Goal: Information Seeking & Learning: Check status

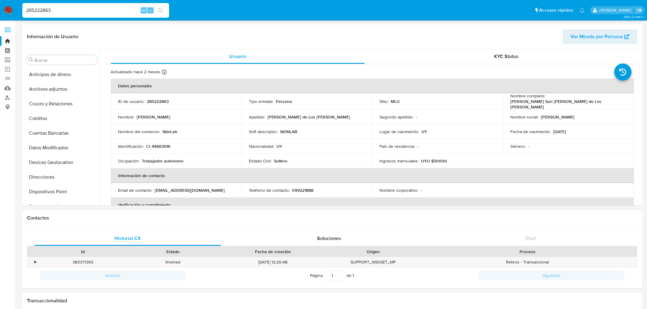
select select "10"
click at [65, 11] on input "285222863" at bounding box center [95, 10] width 147 height 8
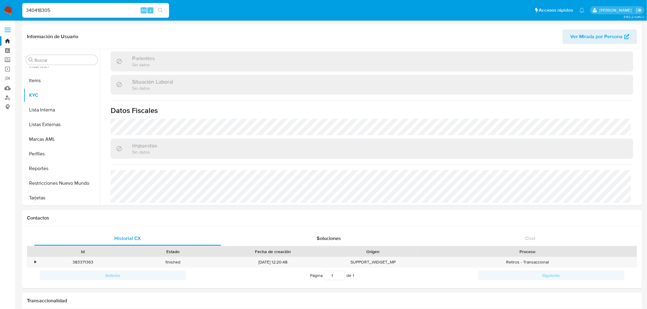
type input "340418305"
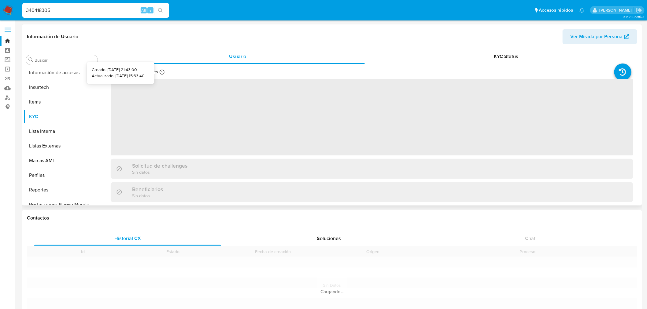
scroll to position [258, 0]
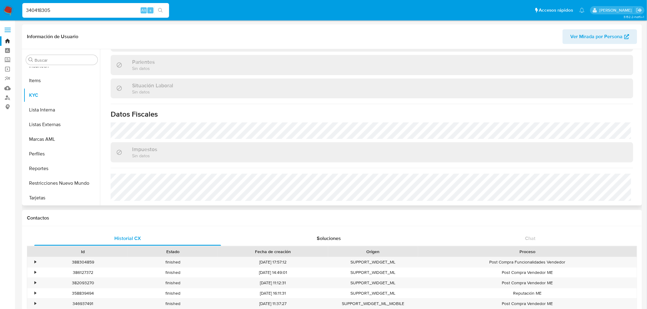
select select "10"
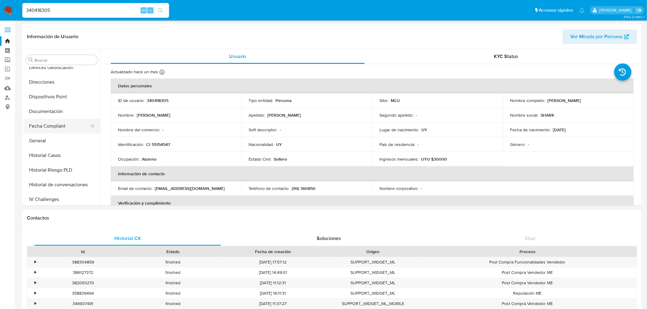
scroll to position [88, 0]
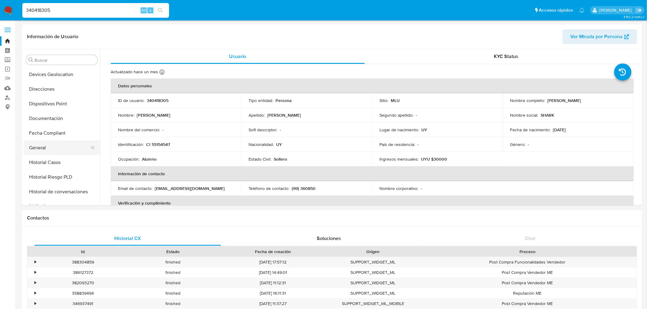
click at [57, 148] on button "General" at bounding box center [60, 148] width 72 height 15
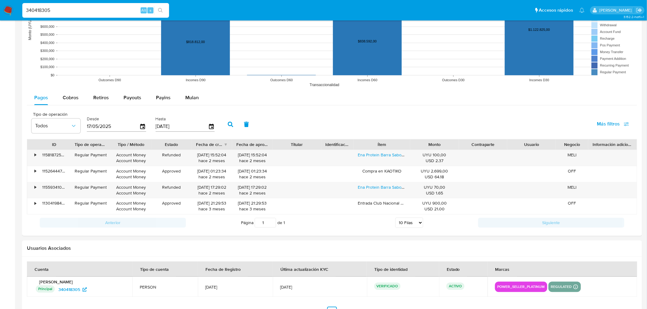
scroll to position [530, 0]
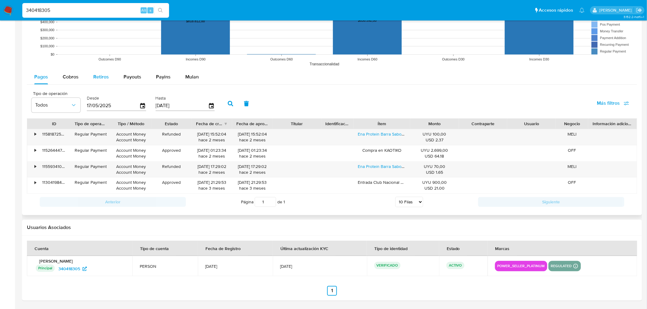
click at [92, 79] on button "Retiros" at bounding box center [101, 77] width 30 height 15
select select "10"
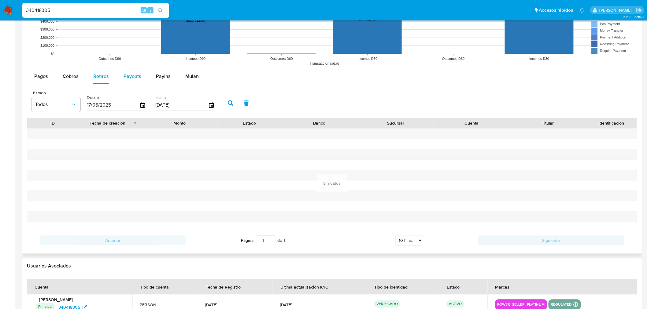
click at [132, 81] on div "Payouts" at bounding box center [132, 76] width 18 height 15
select select "10"
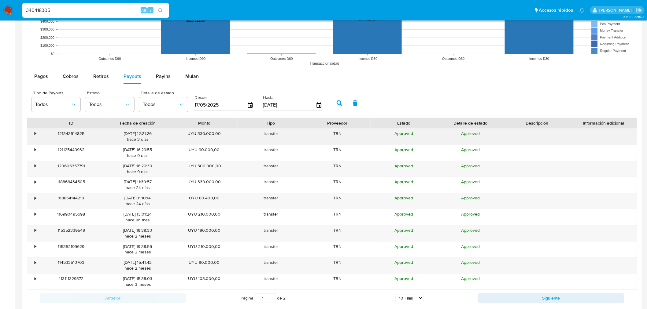
click at [39, 138] on div "121343514825" at bounding box center [71, 137] width 67 height 16
click at [34, 134] on div "•" at bounding box center [32, 137] width 11 height 16
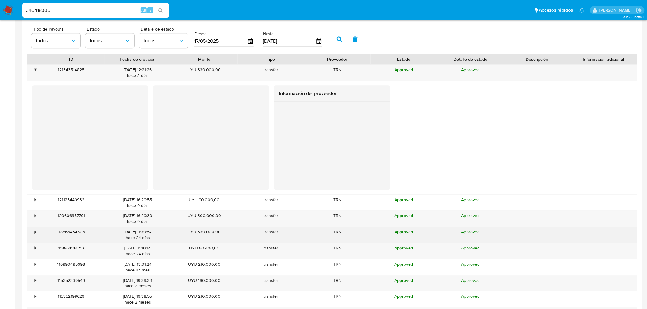
scroll to position [665, 0]
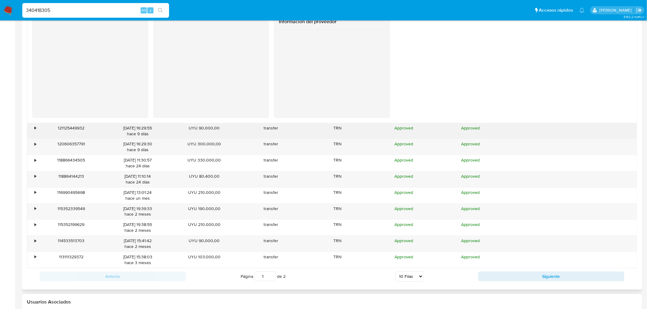
click at [31, 127] on div "•" at bounding box center [32, 131] width 11 height 16
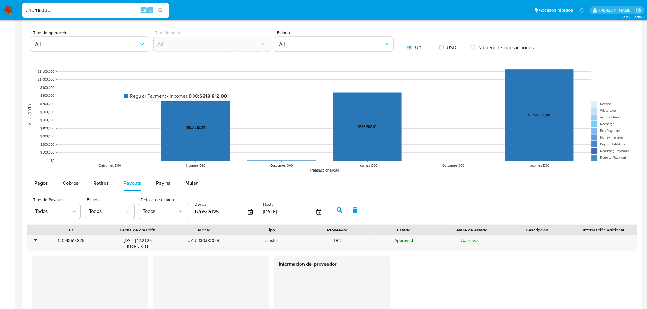
scroll to position [462, 0]
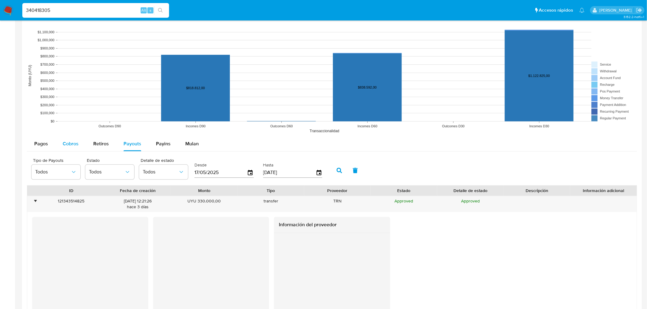
click at [75, 148] on span "Cobros" at bounding box center [71, 144] width 16 height 7
select select "10"
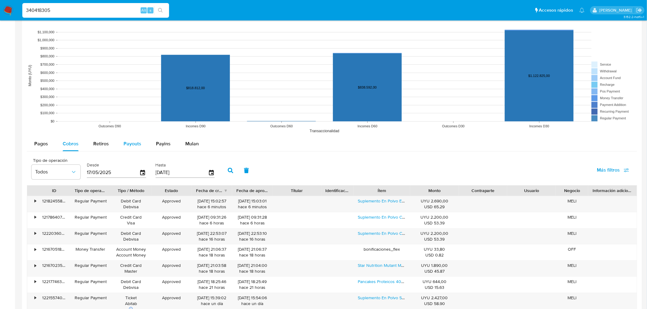
click at [130, 146] on span "Payouts" at bounding box center [132, 144] width 18 height 7
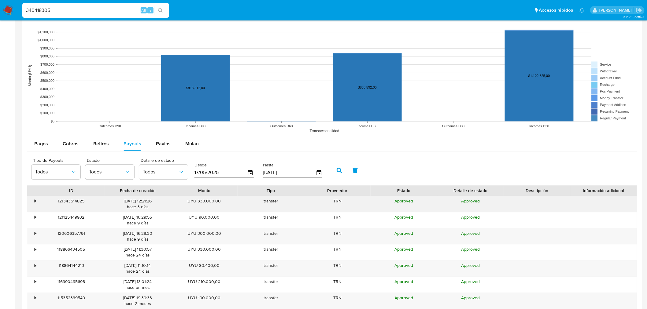
click at [38, 201] on div "121343514825" at bounding box center [71, 205] width 67 height 16
click at [34, 203] on div "•" at bounding box center [32, 205] width 11 height 16
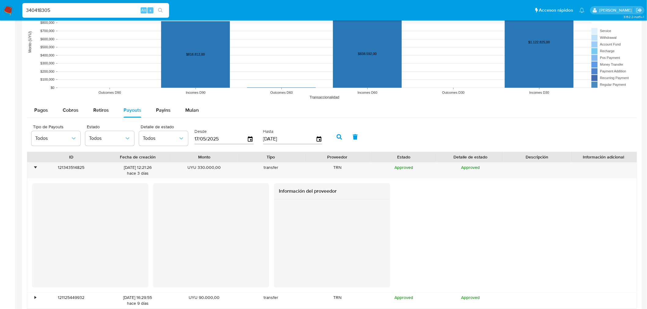
scroll to position [665, 0]
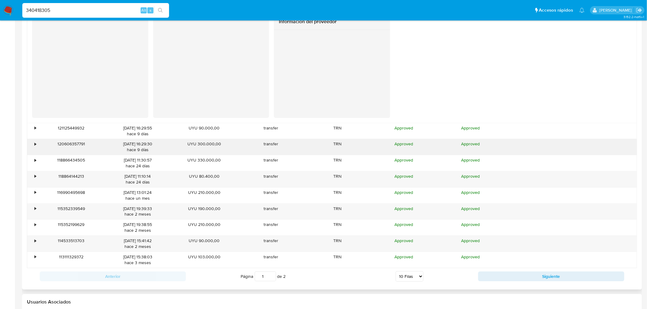
click at [36, 148] on div "•" at bounding box center [32, 147] width 11 height 16
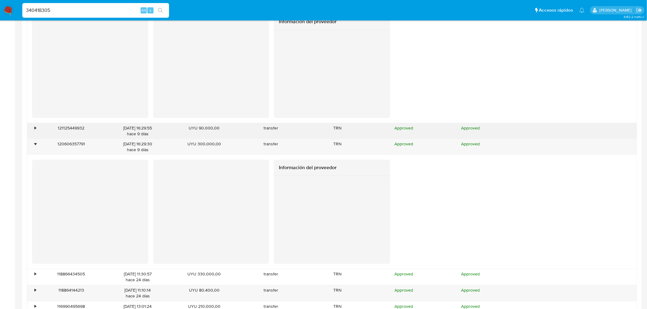
click at [35, 135] on div "•" at bounding box center [32, 131] width 11 height 16
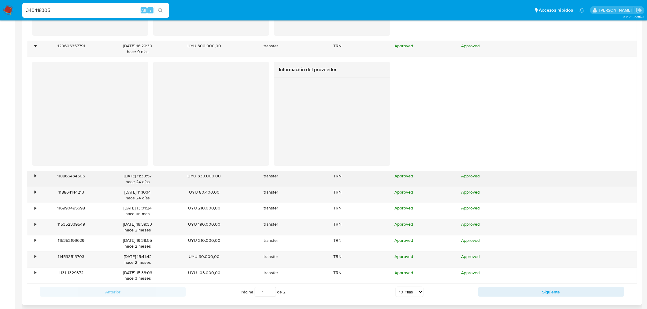
scroll to position [903, 0]
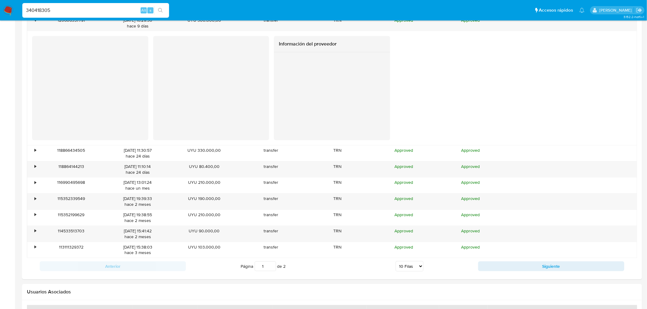
click at [54, 10] on input "340418305" at bounding box center [95, 10] width 147 height 8
paste input "773995419"
type input "773995419"
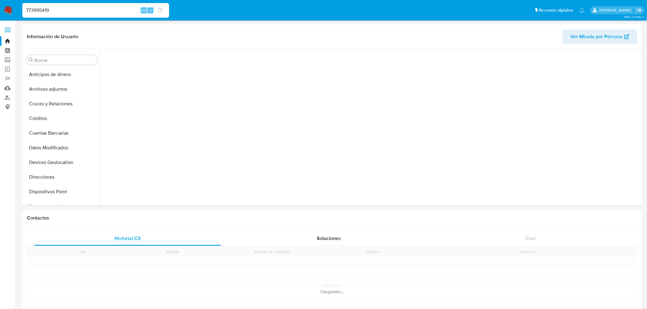
scroll to position [34, 0]
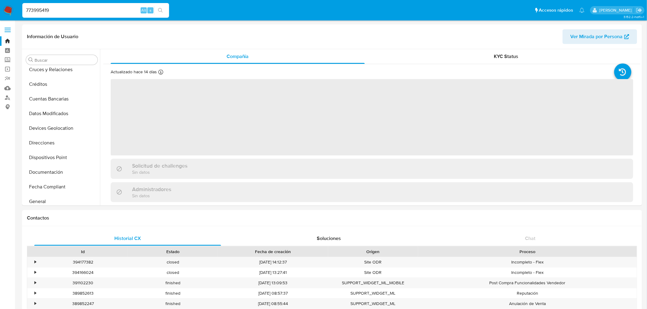
select select "10"
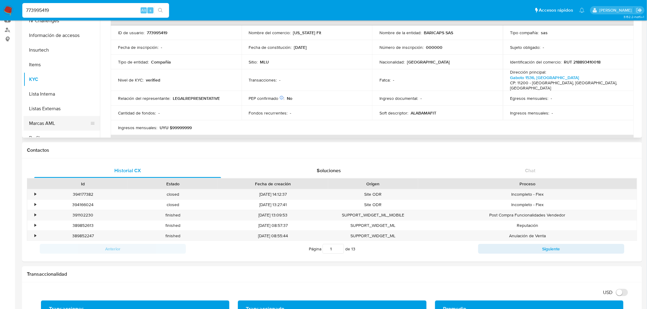
scroll to position [156, 0]
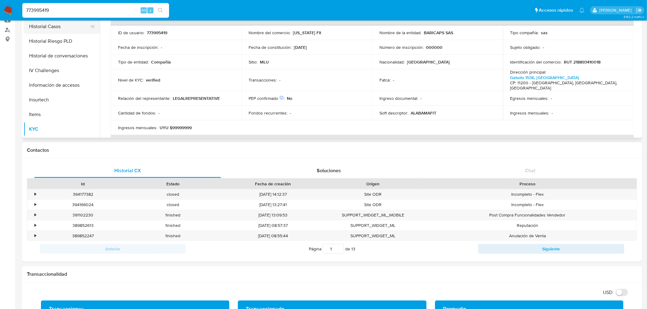
click at [65, 27] on button "Historial Casos" at bounding box center [60, 26] width 72 height 15
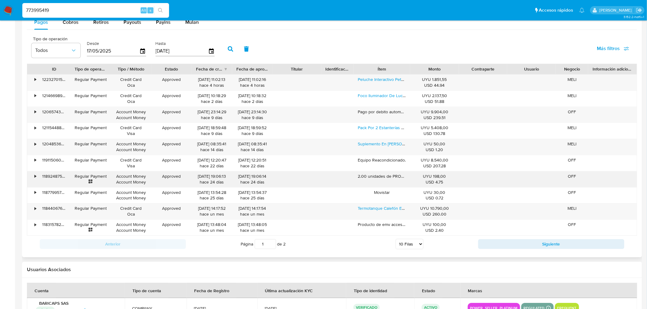
scroll to position [525, 0]
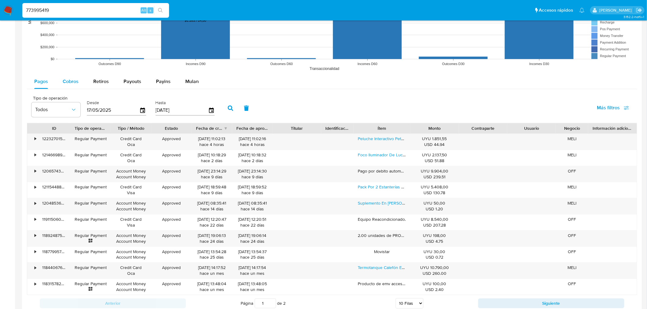
click at [76, 87] on div "Cobros" at bounding box center [71, 81] width 16 height 15
select select "10"
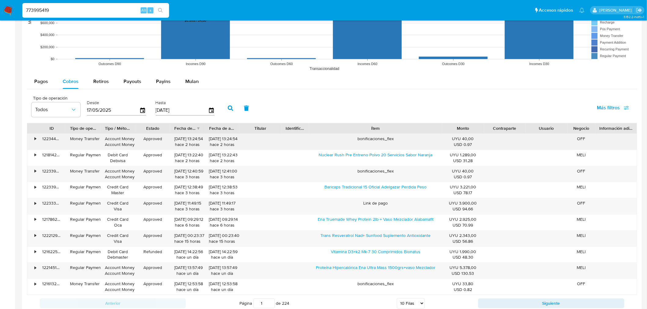
click at [487, 136] on div "ID Tipo de operación Tipo / Método Estado Fecha de creación Fecha de aprobación…" at bounding box center [332, 209] width 610 height 172
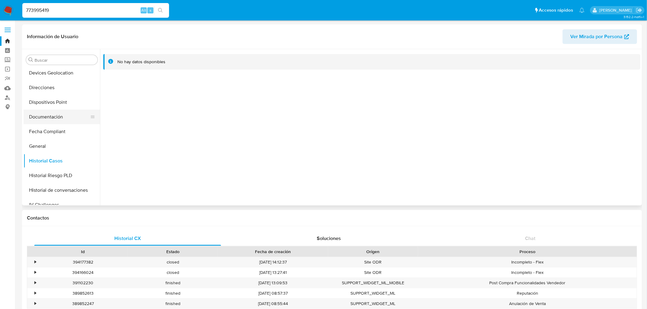
scroll to position [88, 0]
click at [59, 147] on button "General" at bounding box center [60, 148] width 72 height 15
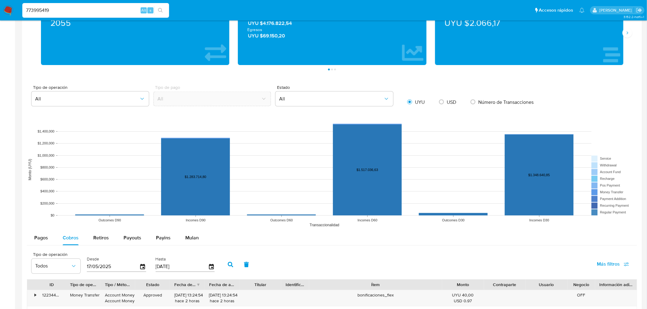
scroll to position [441, 0]
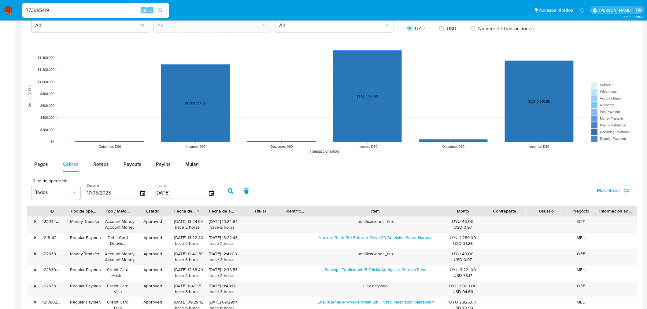
click at [110, 172] on button "Retiros" at bounding box center [101, 164] width 30 height 15
select select "10"
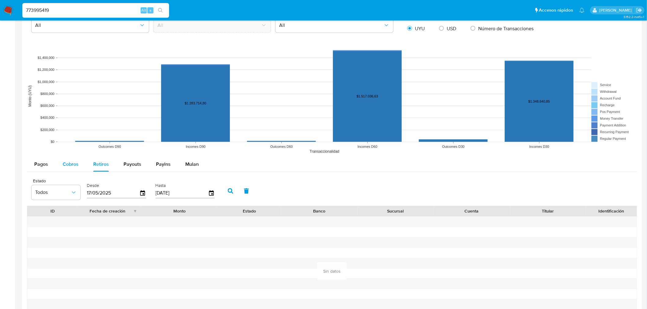
click at [76, 172] on div "Cobros" at bounding box center [71, 164] width 16 height 15
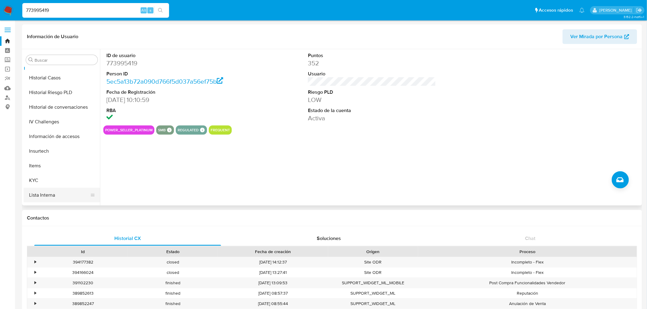
scroll to position [258, 0]
click at [64, 101] on button "KYC" at bounding box center [60, 95] width 72 height 15
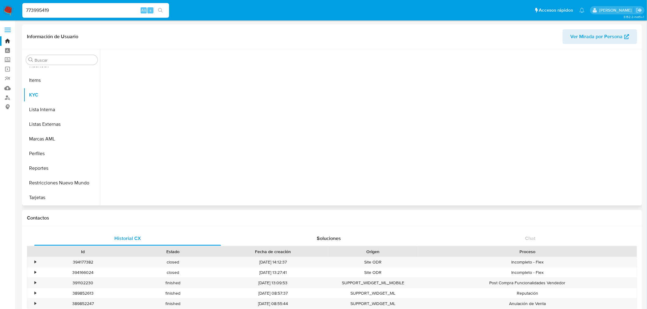
scroll to position [258, 0]
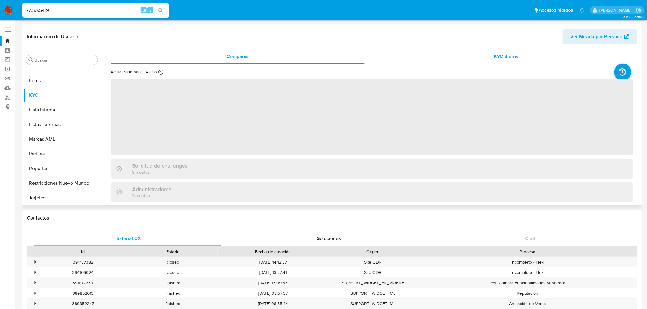
click at [528, 55] on div "KYC Status" at bounding box center [506, 56] width 254 height 15
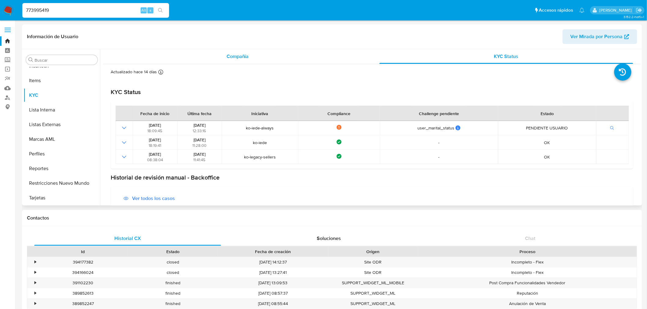
click at [270, 52] on div "Compañía" at bounding box center [238, 56] width 254 height 15
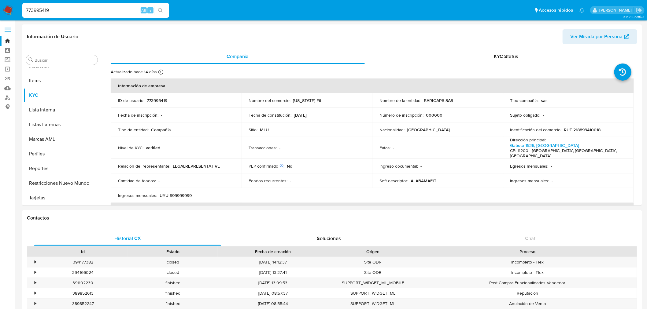
click at [57, 12] on input "773995419" at bounding box center [95, 10] width 147 height 8
paste input "127152615"
type input "127152615"
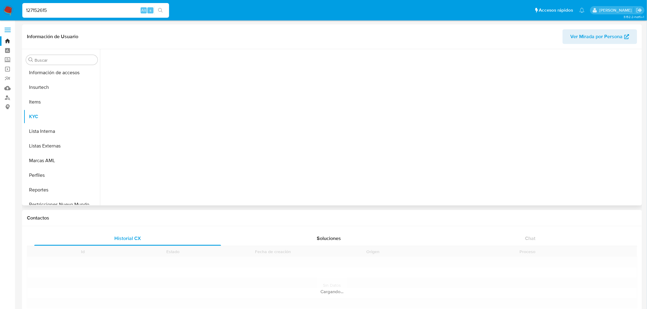
scroll to position [258, 0]
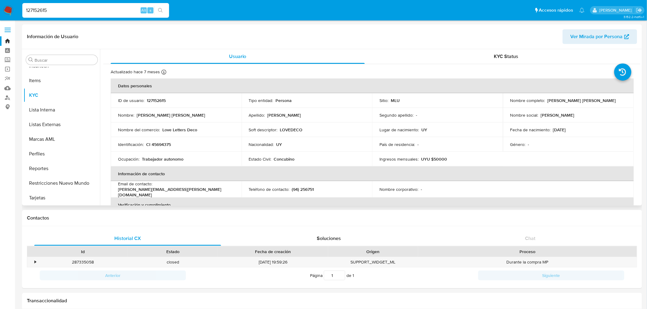
select select "10"
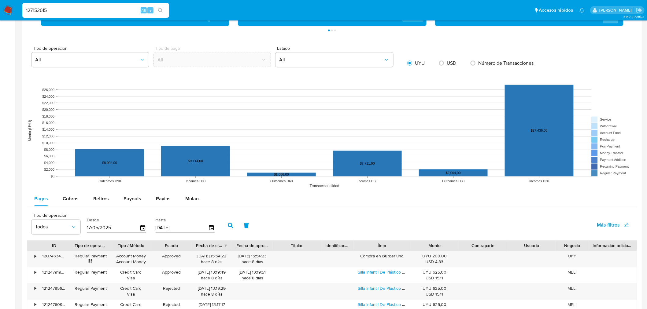
scroll to position [415, 0]
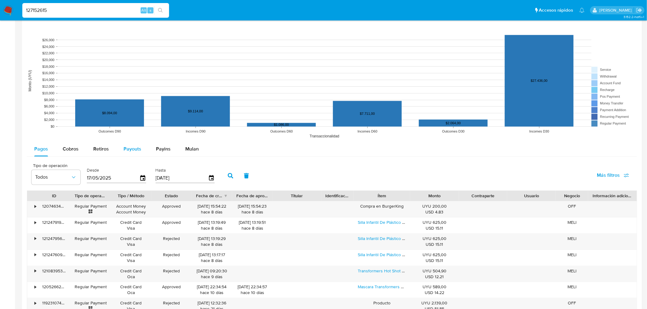
click at [131, 154] on div "Payouts" at bounding box center [132, 149] width 18 height 15
select select "10"
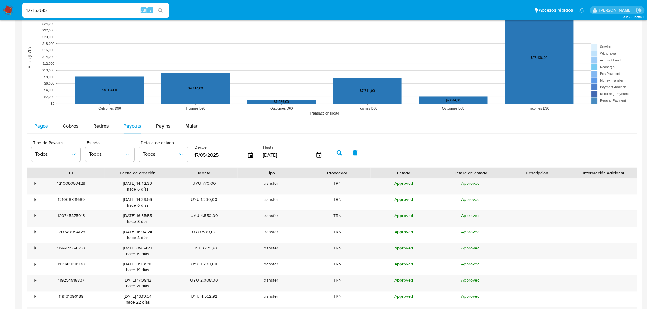
scroll to position [449, 0]
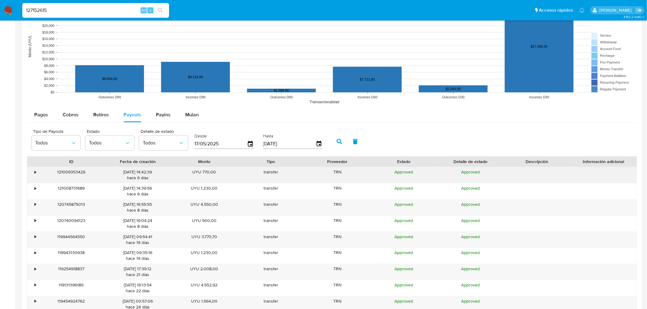
click at [35, 171] on div "•" at bounding box center [36, 173] width 2 height 6
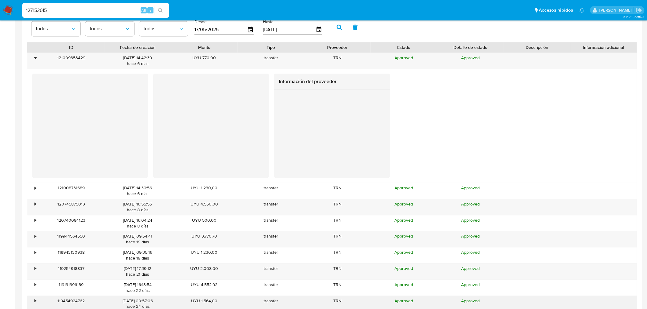
scroll to position [653, 0]
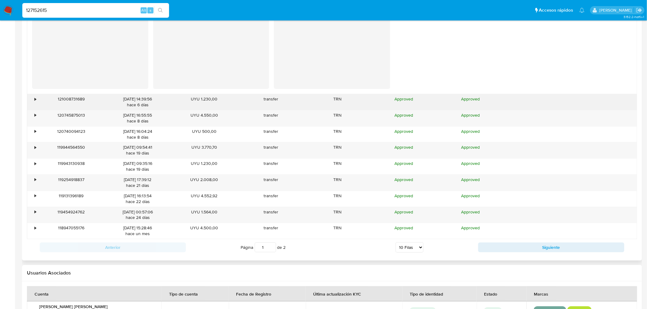
click at [38, 101] on div "121008731689" at bounding box center [71, 102] width 67 height 16
click at [34, 100] on div "•" at bounding box center [32, 102] width 11 height 16
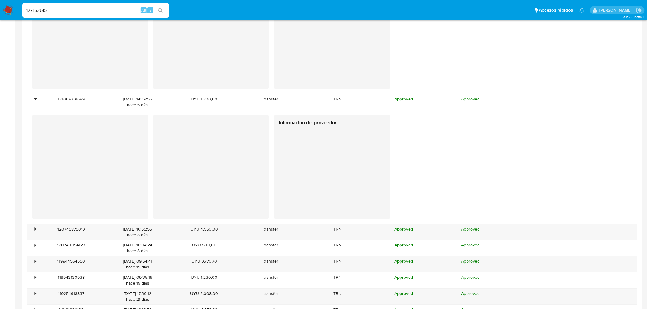
click at [58, 14] on input "127152615" at bounding box center [95, 10] width 147 height 8
click at [58, 14] on div "127152615 Alt s" at bounding box center [95, 10] width 147 height 15
paste input "435919977"
type input "435919977"
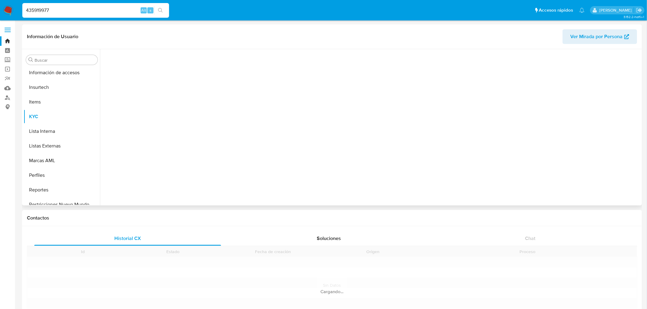
scroll to position [258, 0]
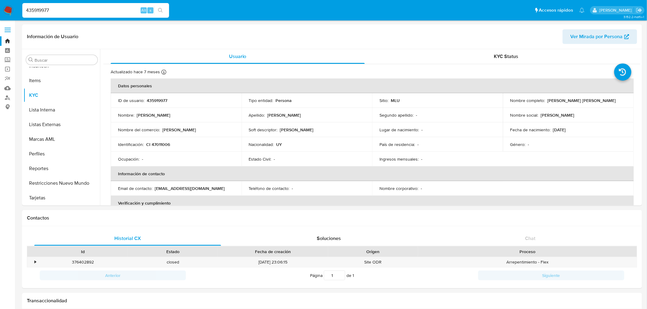
select select "10"
click at [62, 149] on button "Documentación" at bounding box center [60, 152] width 72 height 15
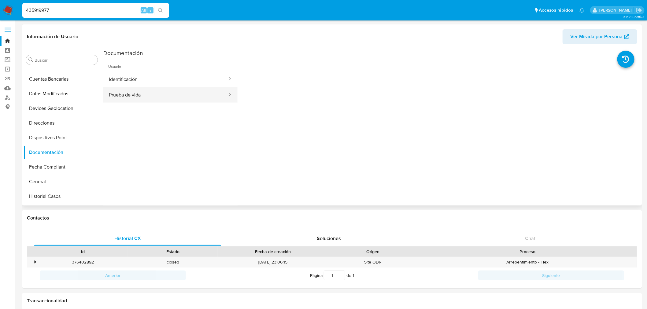
click at [152, 90] on button "Prueba de vida" at bounding box center [165, 95] width 124 height 16
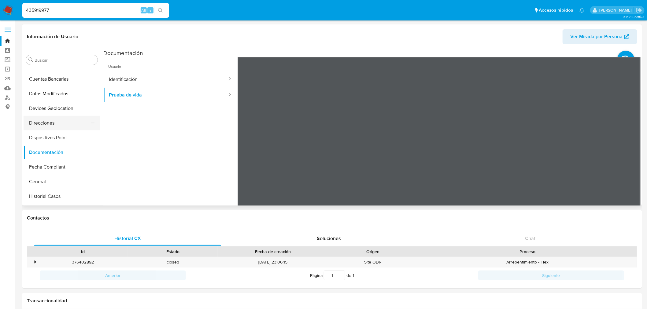
scroll to position [122, 0]
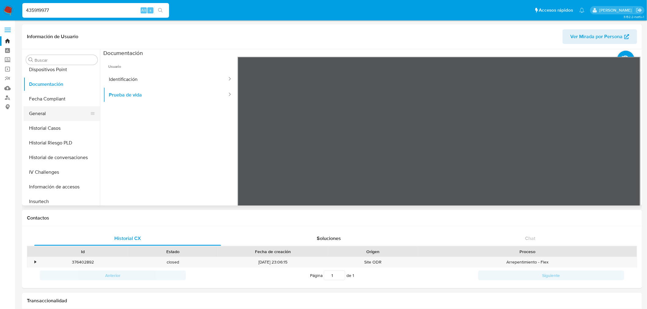
click at [47, 111] on button "General" at bounding box center [60, 113] width 72 height 15
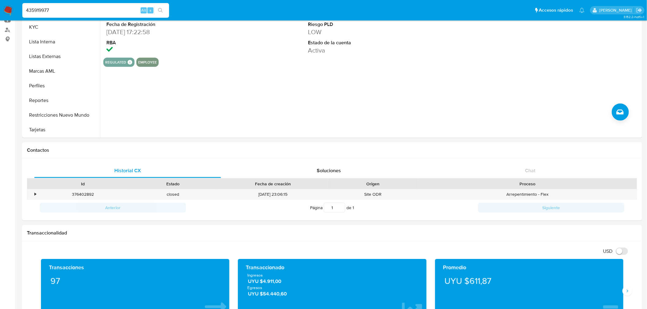
scroll to position [258, 0]
click at [52, 12] on input "435919977" at bounding box center [95, 10] width 147 height 8
paste input "2610894"
type input "2610894"
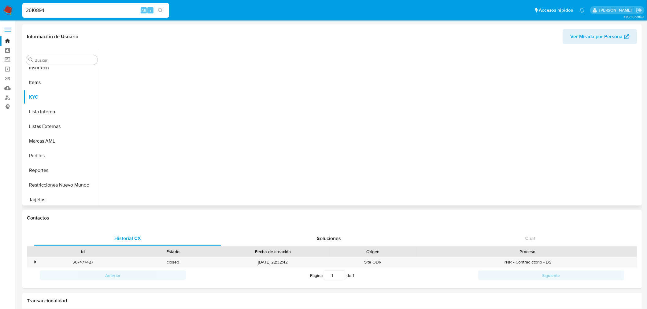
scroll to position [258, 0]
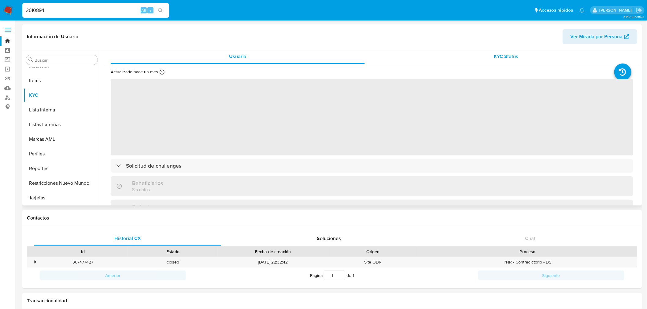
click at [506, 56] on span "KYC Status" at bounding box center [506, 56] width 24 height 7
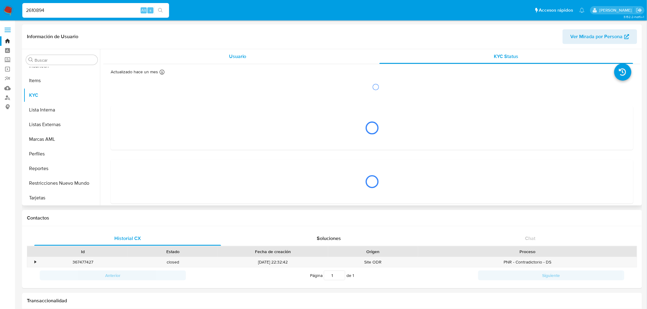
select select "10"
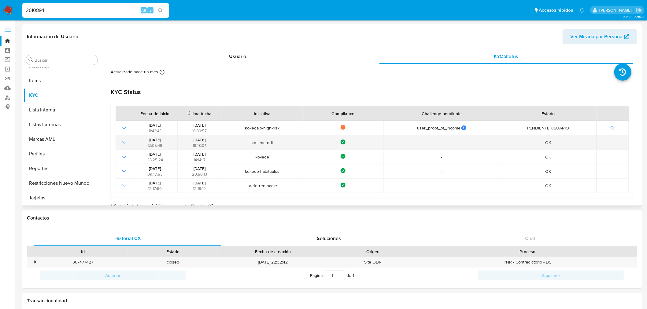
click at [125, 142] on icon "Mostrar operación" at bounding box center [124, 143] width 4 height 2
click at [123, 141] on icon "Mostrar operación" at bounding box center [123, 142] width 7 height 7
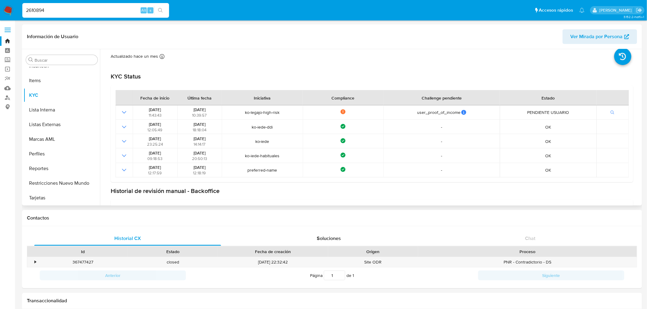
scroll to position [0, 0]
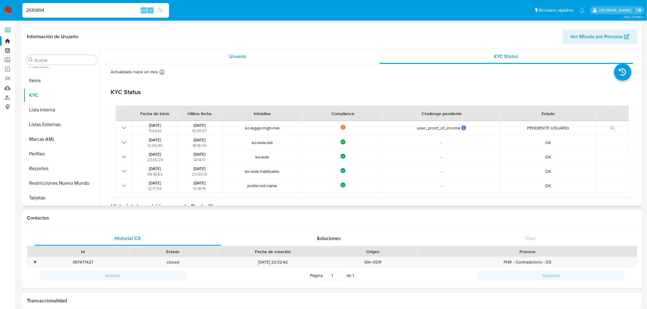
click at [236, 57] on span "Usuario" at bounding box center [237, 56] width 17 height 7
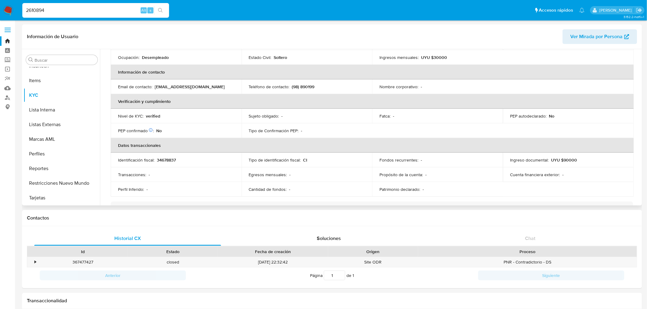
scroll to position [238, 0]
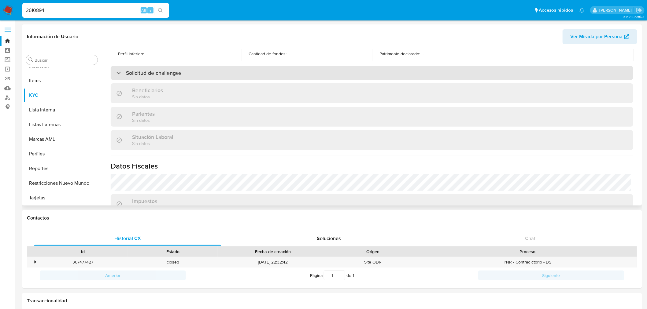
click at [217, 75] on div "Solicitud de challenges" at bounding box center [372, 73] width 522 height 14
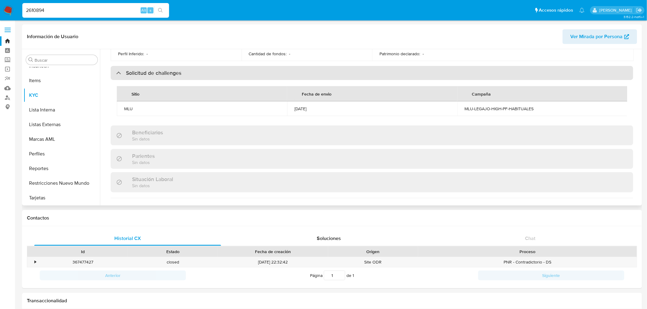
click at [215, 75] on div "Solicitud de challenges" at bounding box center [372, 73] width 522 height 14
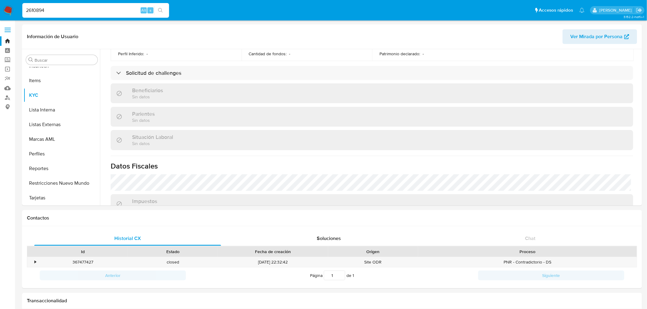
click at [50, 11] on input "2610894" at bounding box center [95, 10] width 147 height 8
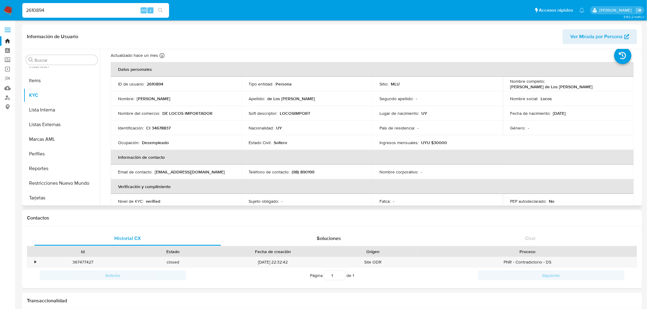
scroll to position [0, 0]
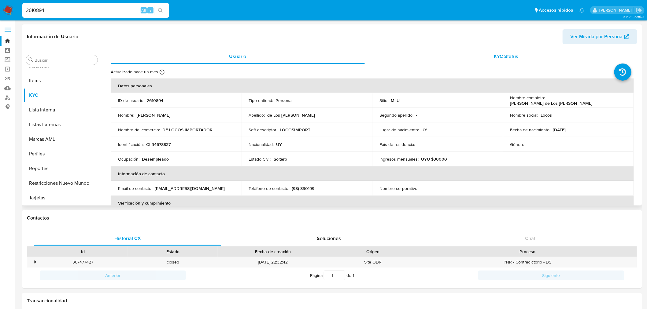
click at [500, 59] on span "KYC Status" at bounding box center [506, 56] width 24 height 7
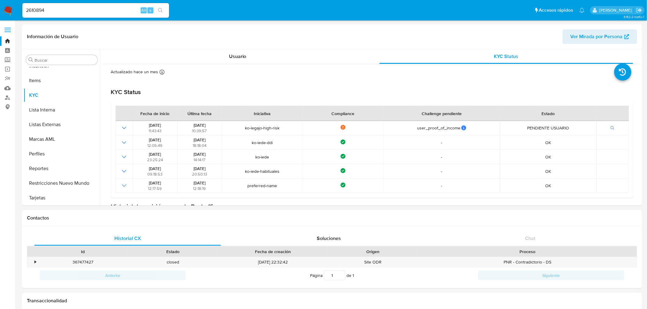
click at [108, 11] on input "2610894" at bounding box center [95, 10] width 147 height 8
paste input "4270949"
type input "4270949"
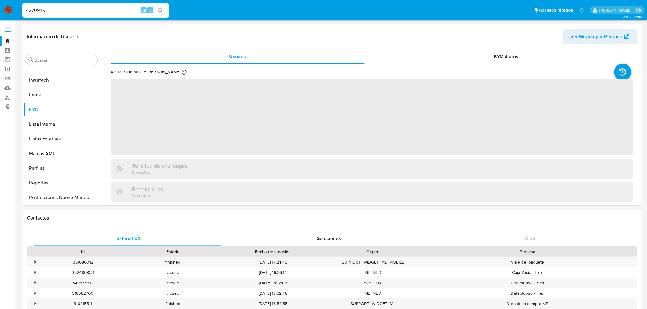
scroll to position [258, 0]
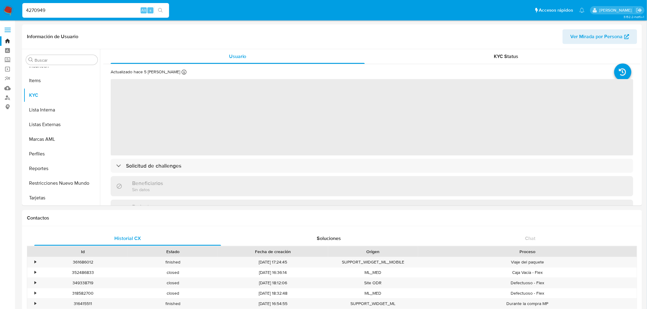
select select "10"
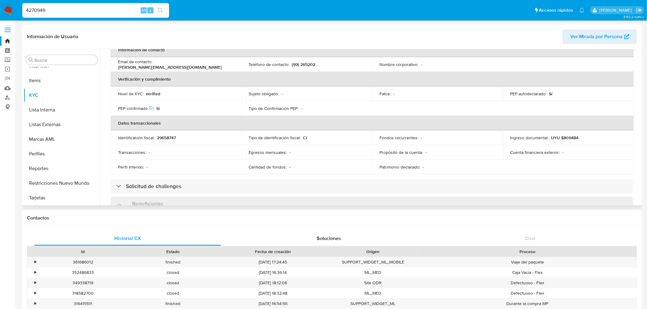
scroll to position [136, 0]
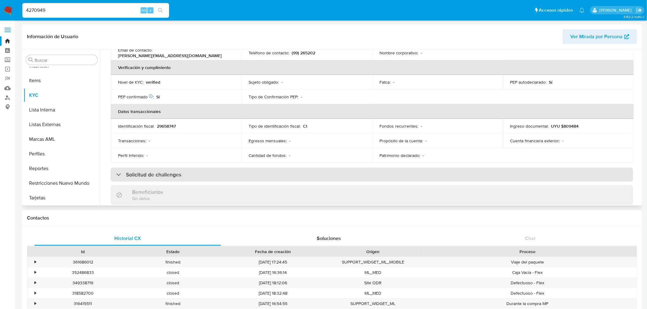
click at [375, 173] on div "Solicitud de challenges" at bounding box center [372, 175] width 522 height 14
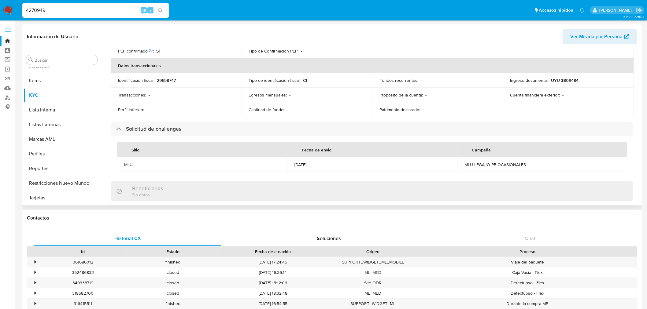
scroll to position [238, 0]
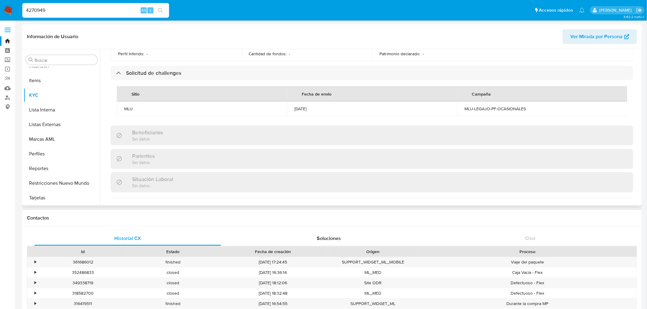
click at [392, 81] on div "Sitio Fecha de envio [PERSON_NAME] MLU [DATE] MLU-LEGAJO-PF-OCASIONALES" at bounding box center [372, 101] width 522 height 42
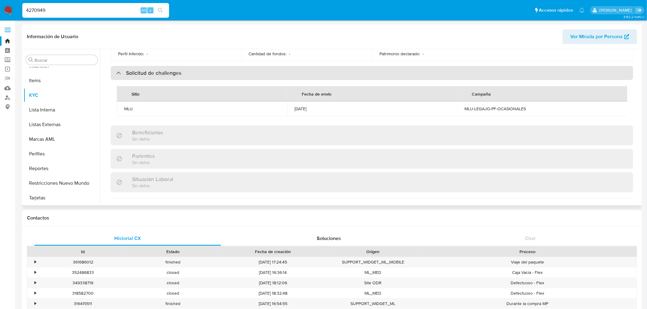
click at [396, 71] on div "Solicitud de challenges" at bounding box center [372, 73] width 522 height 14
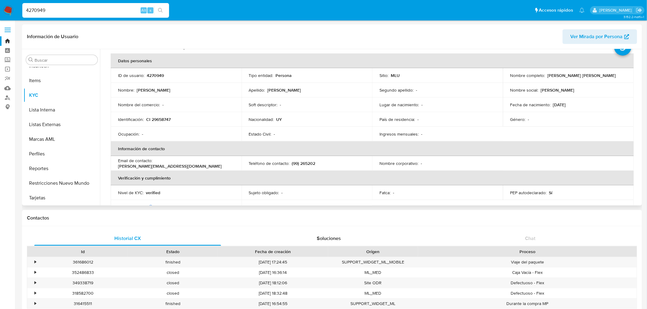
scroll to position [0, 0]
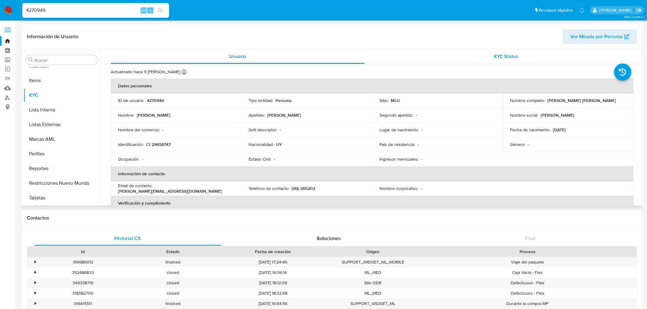
click at [515, 51] on div "KYC Status" at bounding box center [506, 56] width 254 height 15
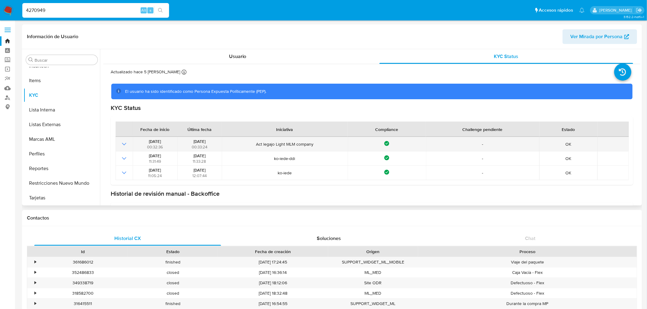
drag, startPoint x: 243, startPoint y: 141, endPoint x: 419, endPoint y: 139, distance: 175.8
click at [419, 139] on tr "[DATE] 00:32:36 [DATE] 00:33:24 Act legajo Light MLM company Compliance - OK" at bounding box center [372, 144] width 513 height 14
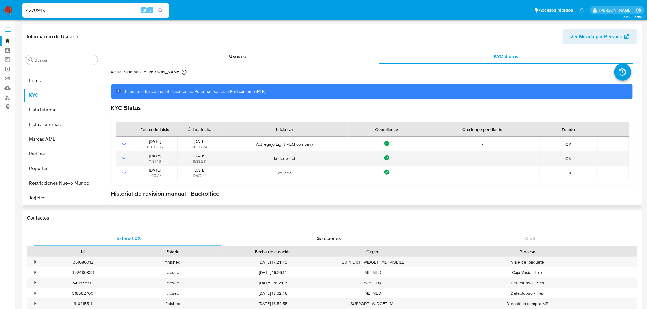
click at [123, 159] on icon "Mostrar operación" at bounding box center [123, 158] width 7 height 7
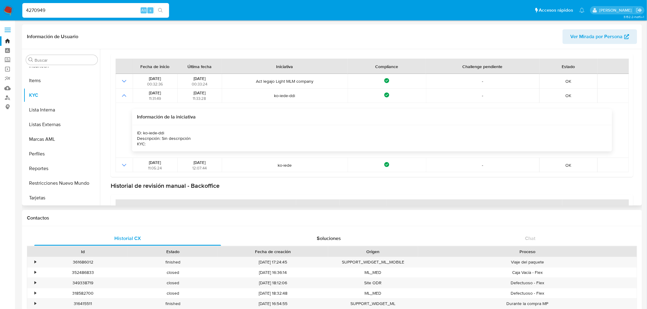
scroll to position [68, 0]
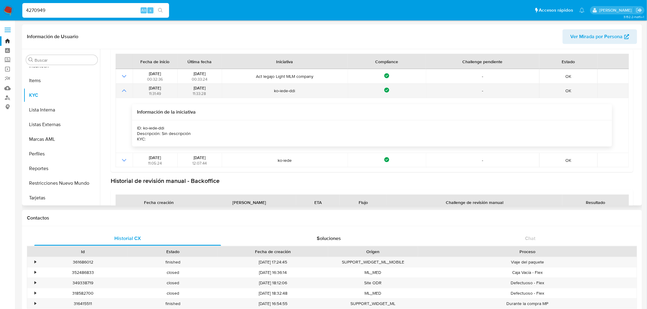
click at [123, 93] on icon "Mostrar operación" at bounding box center [123, 90] width 7 height 7
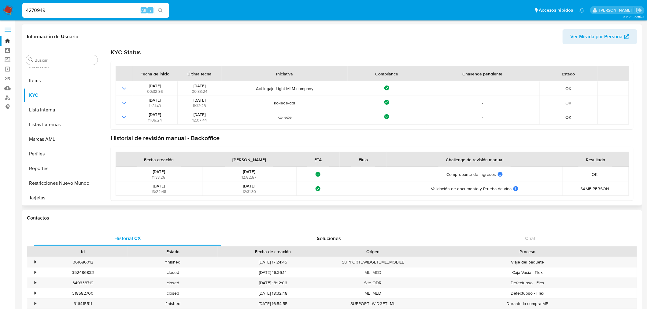
scroll to position [88, 0]
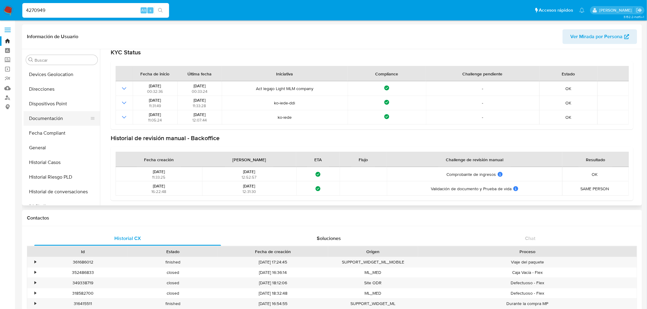
click at [43, 120] on button "Documentación" at bounding box center [60, 118] width 72 height 15
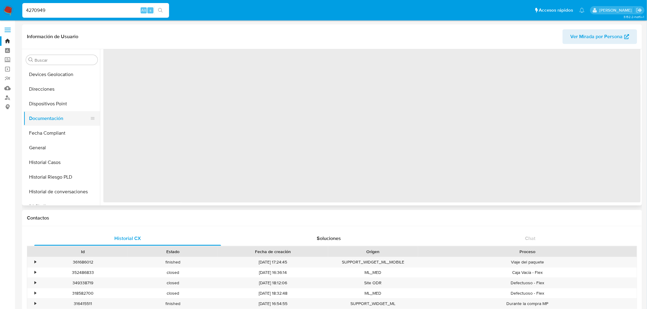
scroll to position [0, 0]
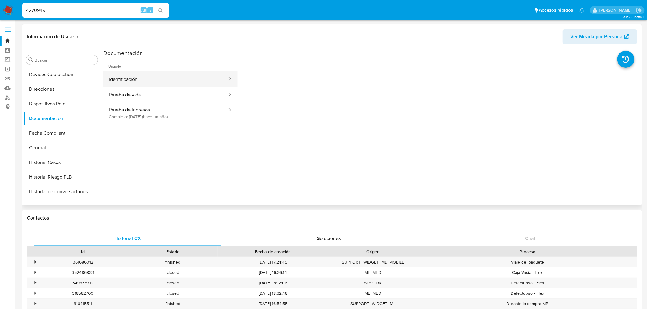
click at [157, 82] on button "Identificación" at bounding box center [165, 80] width 124 height 16
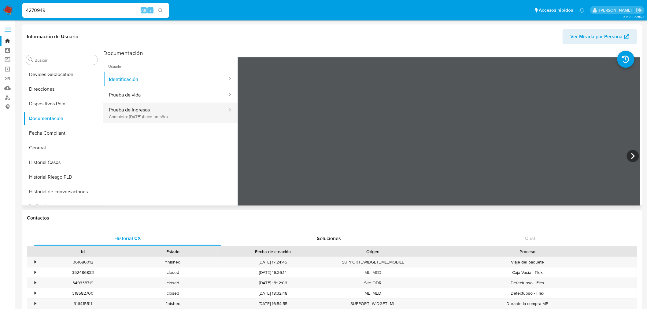
click at [164, 117] on button "Prueba de ingresos Completo: [DATE] (hace un año)" at bounding box center [165, 113] width 124 height 21
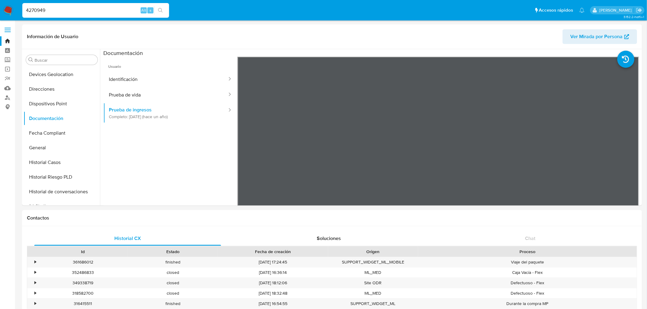
click at [53, 5] on div "4270949 Alt s" at bounding box center [95, 10] width 147 height 15
click at [54, 8] on input "4270949" at bounding box center [95, 10] width 147 height 8
paste input "2524961434"
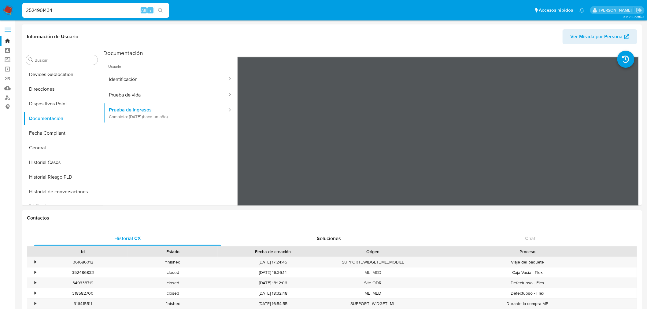
type input "2524961434"
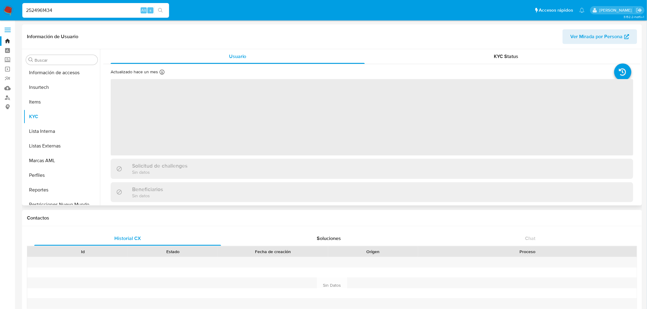
scroll to position [258, 0]
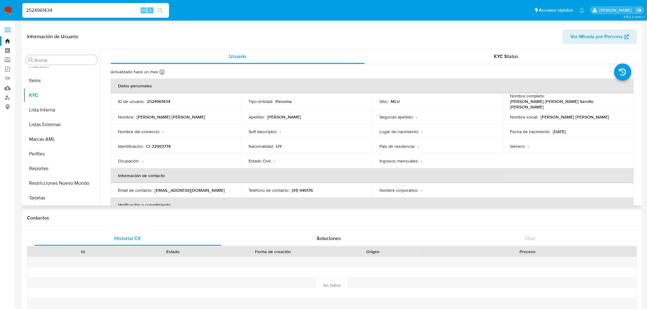
select select "10"
click at [67, 13] on input "2524961434" at bounding box center [95, 10] width 147 height 8
paste input "2730035"
type input "2522730035"
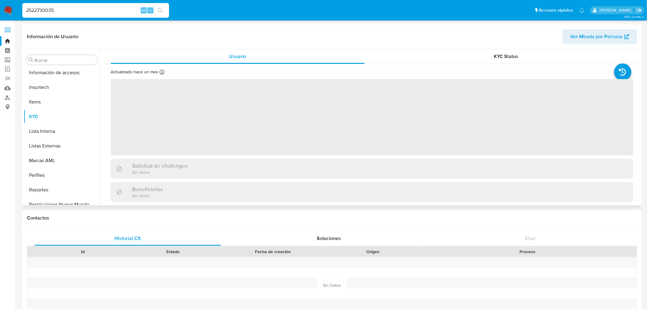
scroll to position [258, 0]
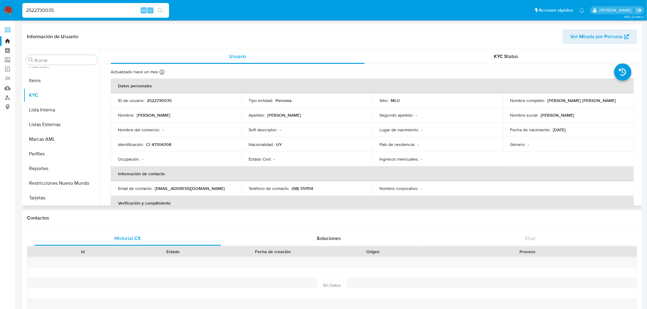
select select "10"
